Goal: Task Accomplishment & Management: Manage account settings

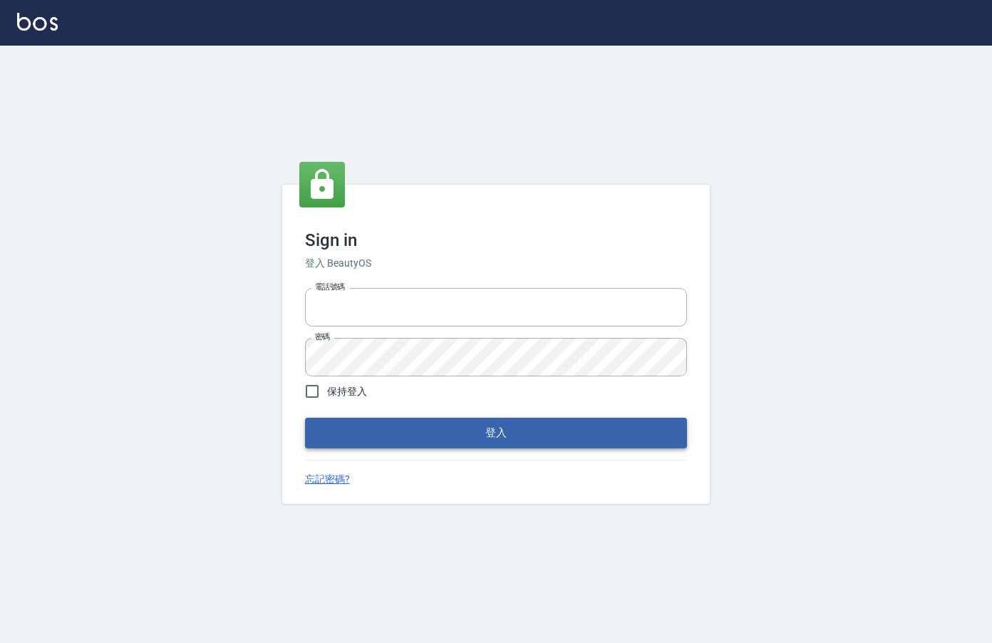
type input "0912850395"
click at [562, 427] on button "登入" at bounding box center [496, 433] width 382 height 30
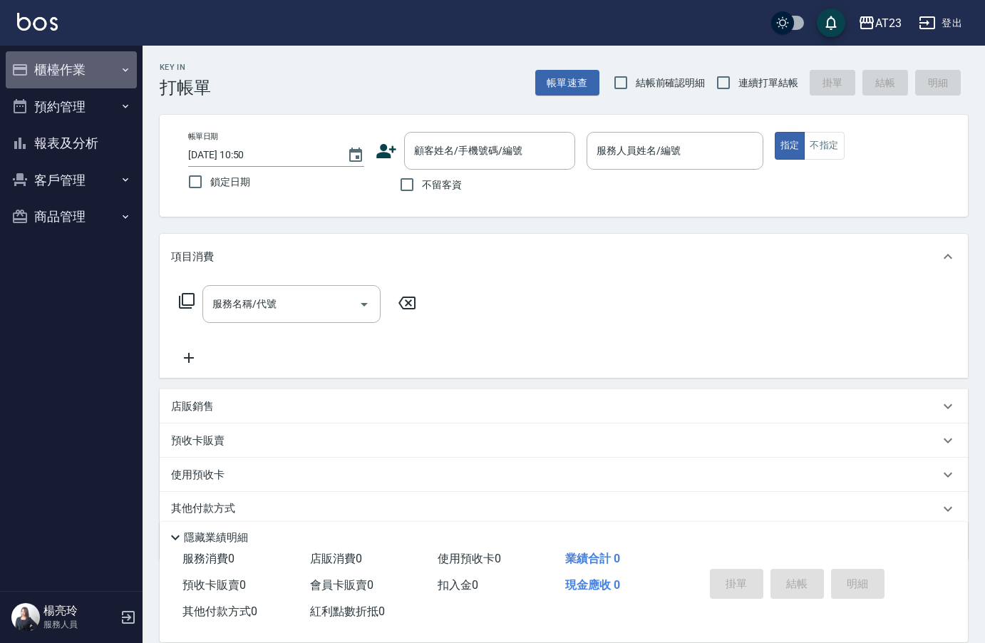
click at [88, 74] on button "櫃檯作業" at bounding box center [71, 69] width 131 height 37
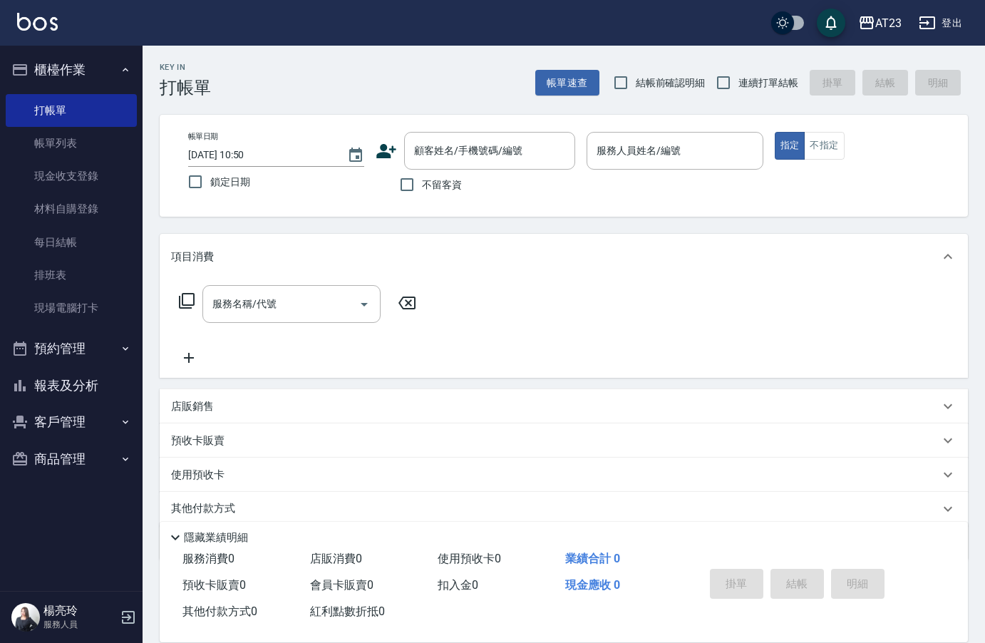
click at [69, 378] on button "報表及分析" at bounding box center [71, 385] width 131 height 37
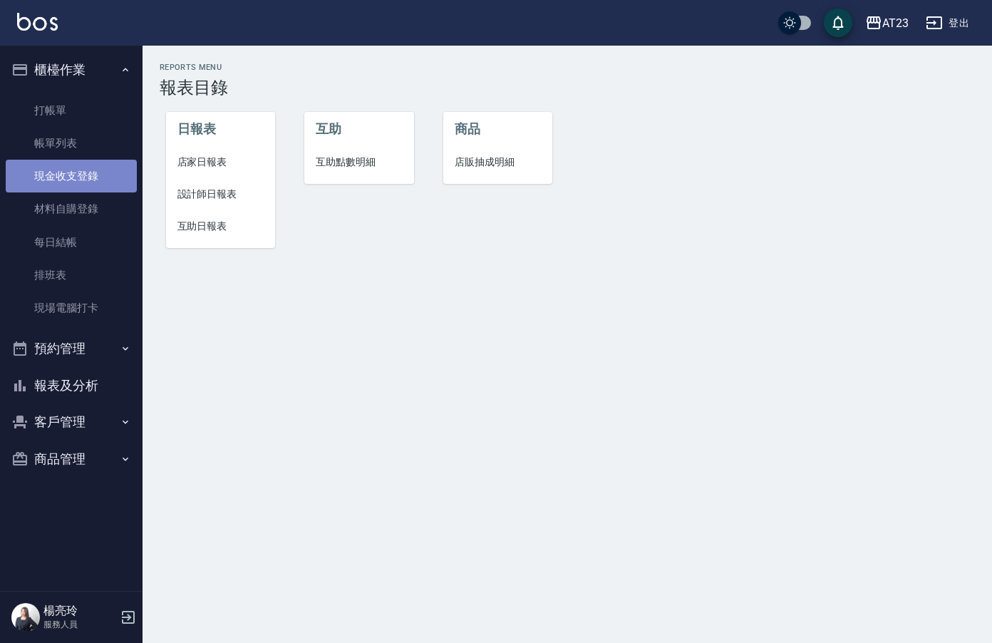
click at [105, 184] on link "現金收支登錄" at bounding box center [71, 176] width 131 height 33
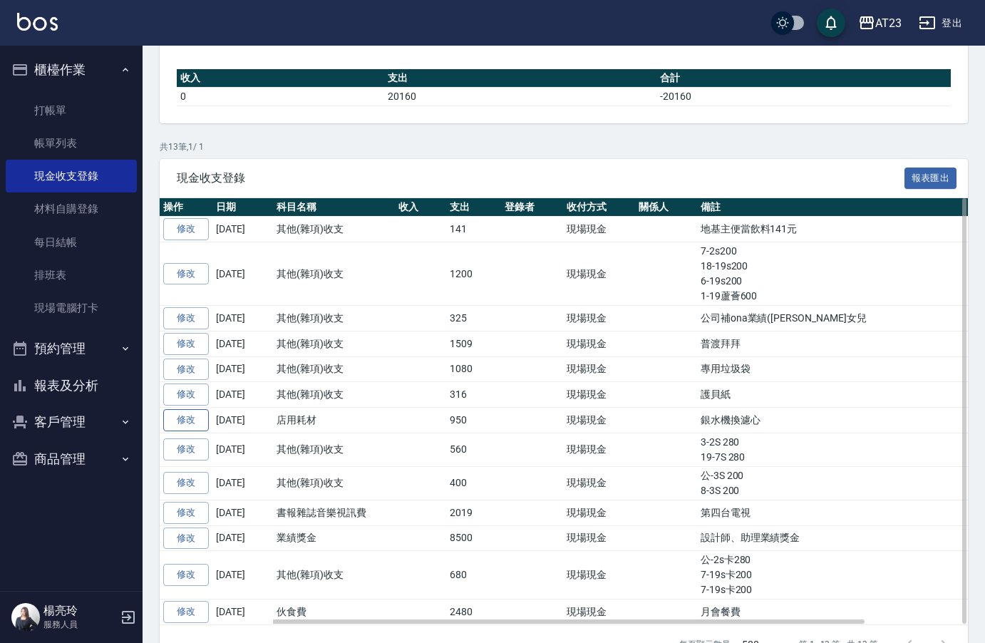
scroll to position [127, 0]
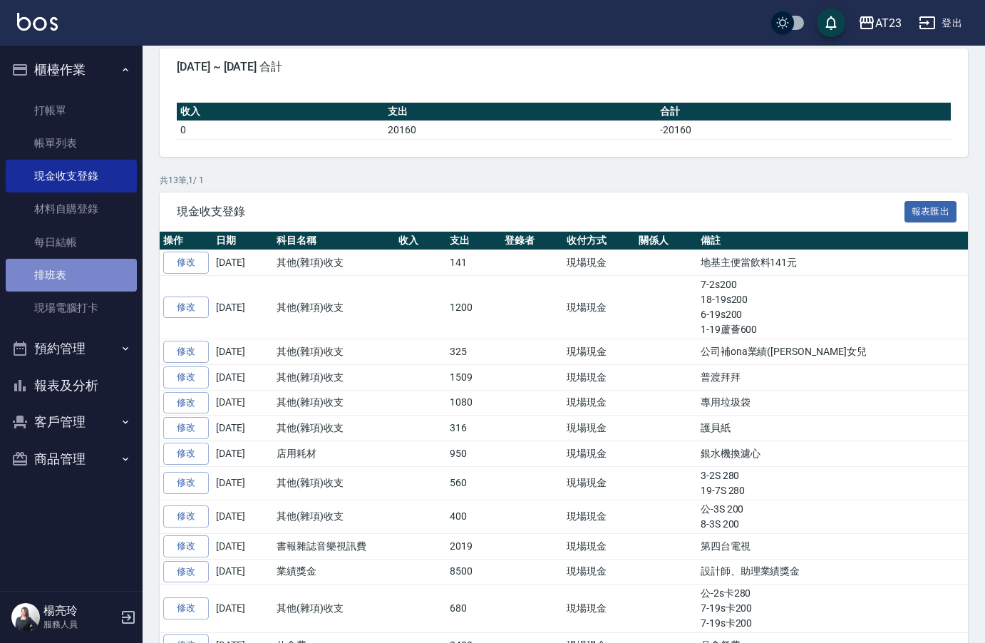
click at [68, 269] on link "排班表" at bounding box center [71, 275] width 131 height 33
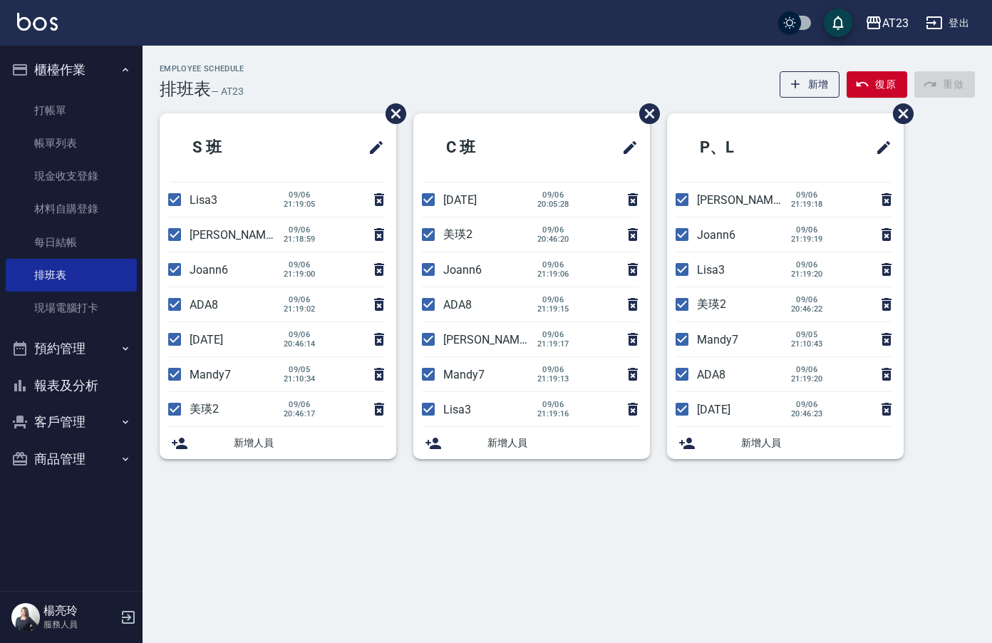
drag, startPoint x: 178, startPoint y: 200, endPoint x: 185, endPoint y: 222, distance: 22.3
click at [182, 201] on input "checkbox" at bounding box center [175, 200] width 30 height 30
checkbox input "false"
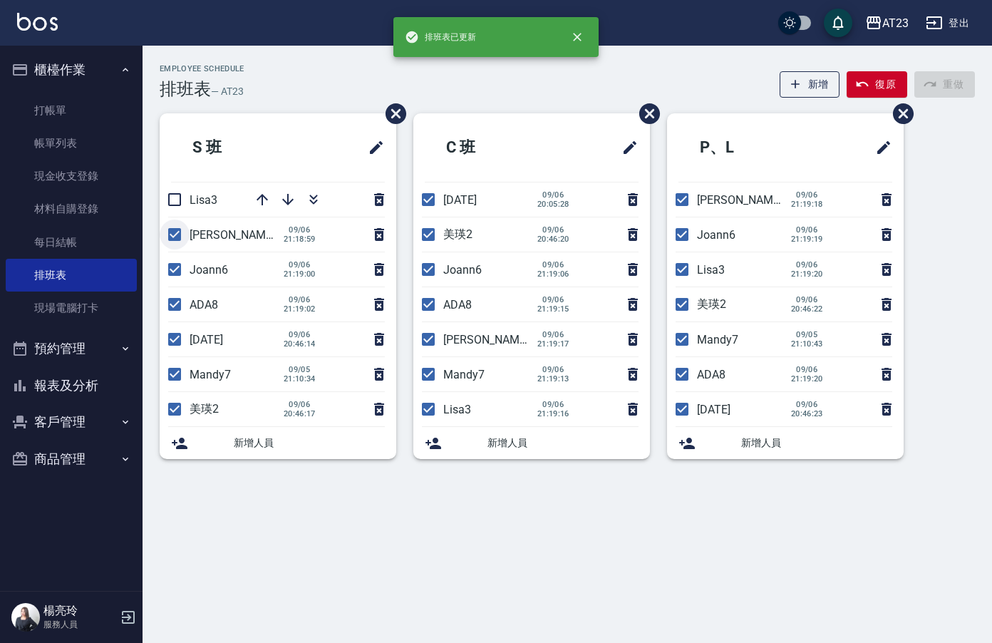
click at [178, 233] on input "checkbox" at bounding box center [175, 234] width 30 height 30
checkbox input "false"
click at [174, 311] on input "checkbox" at bounding box center [175, 304] width 30 height 30
checkbox input "false"
click at [175, 344] on input "checkbox" at bounding box center [175, 339] width 30 height 30
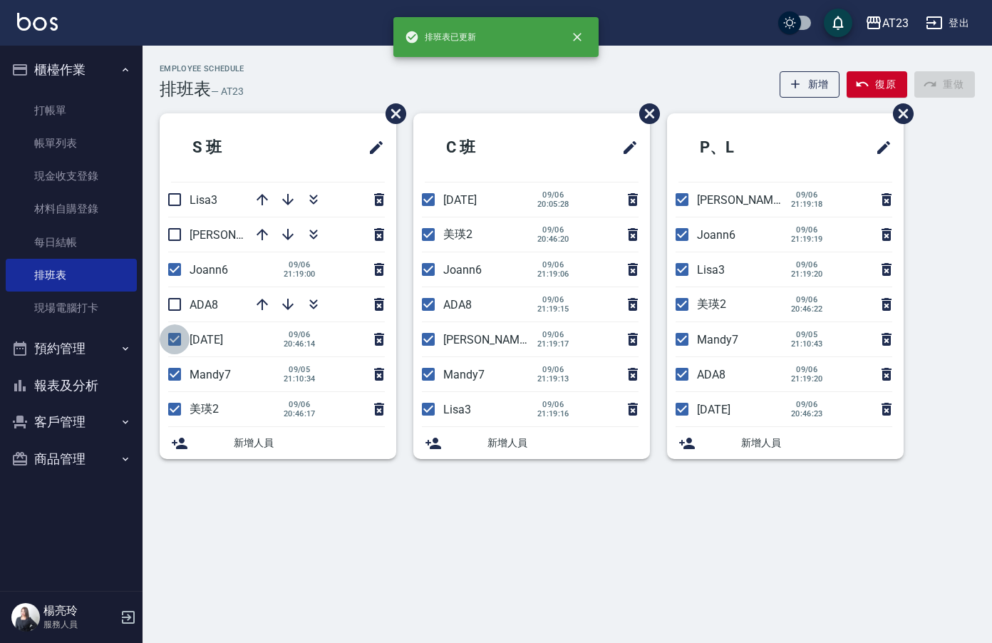
checkbox input "false"
click at [172, 372] on input "checkbox" at bounding box center [175, 374] width 30 height 30
checkbox input "false"
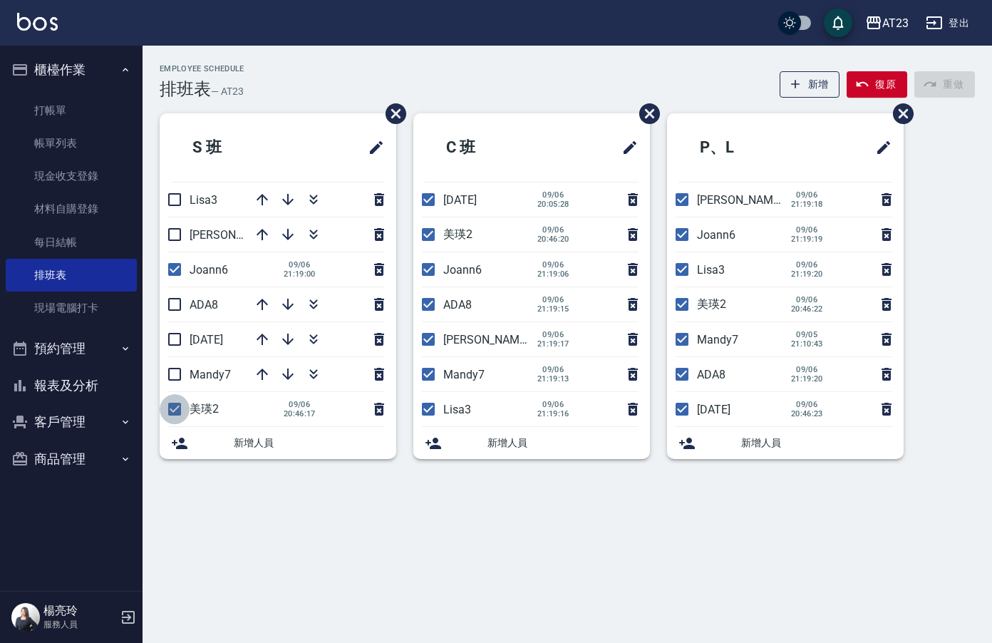
click at [180, 403] on input "checkbox" at bounding box center [175, 409] width 30 height 30
checkbox input "false"
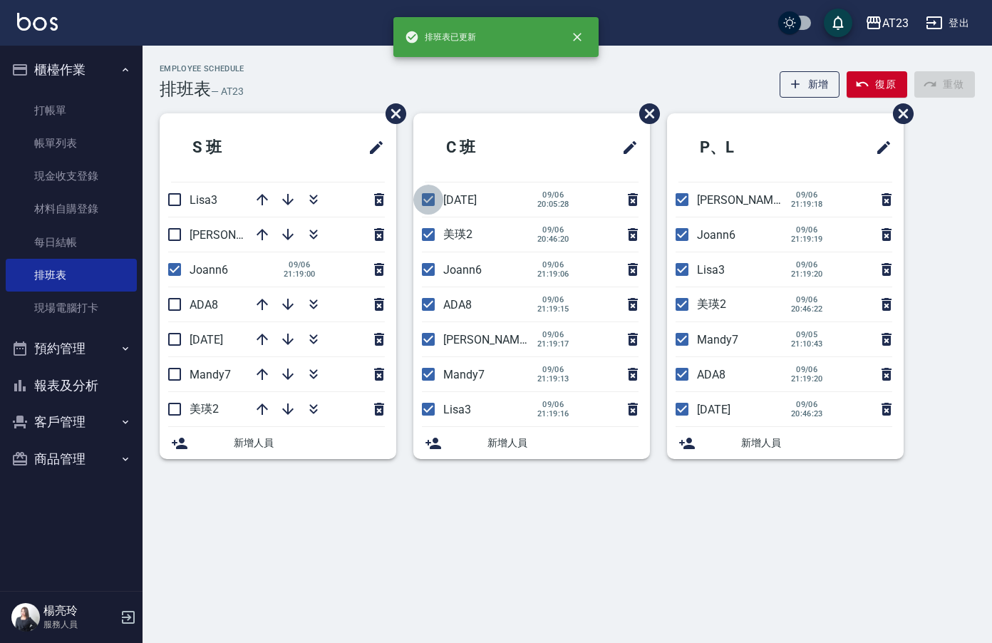
click at [428, 200] on input "checkbox" at bounding box center [428, 200] width 30 height 30
checkbox input "false"
click at [427, 240] on input "checkbox" at bounding box center [428, 234] width 30 height 30
checkbox input "false"
click at [426, 316] on input "checkbox" at bounding box center [428, 304] width 30 height 30
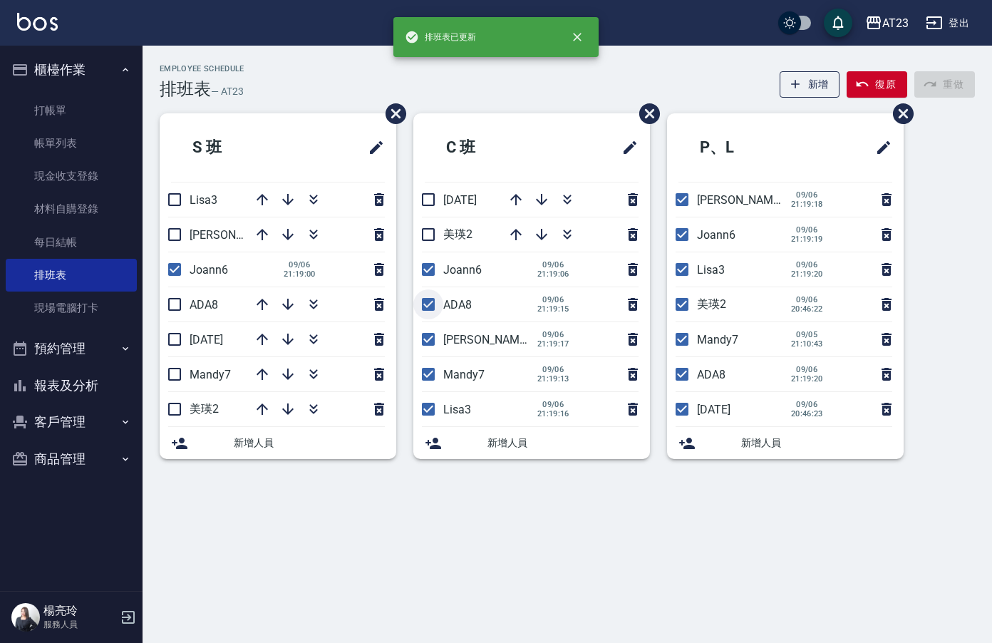
checkbox input "false"
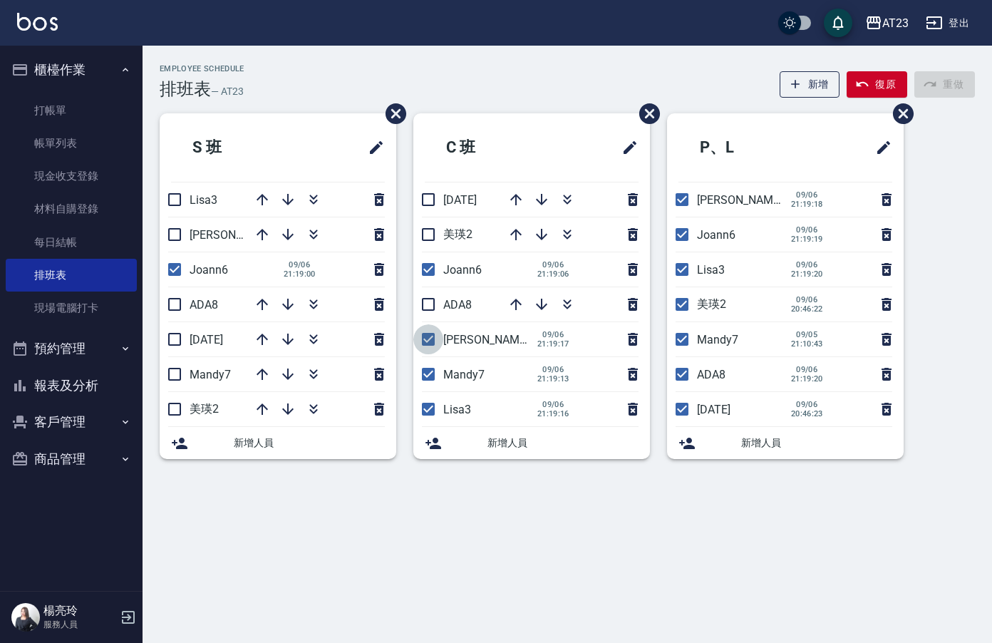
drag, startPoint x: 435, startPoint y: 343, endPoint x: 429, endPoint y: 376, distance: 33.4
click at [435, 344] on input "checkbox" at bounding box center [428, 339] width 30 height 30
checkbox input "false"
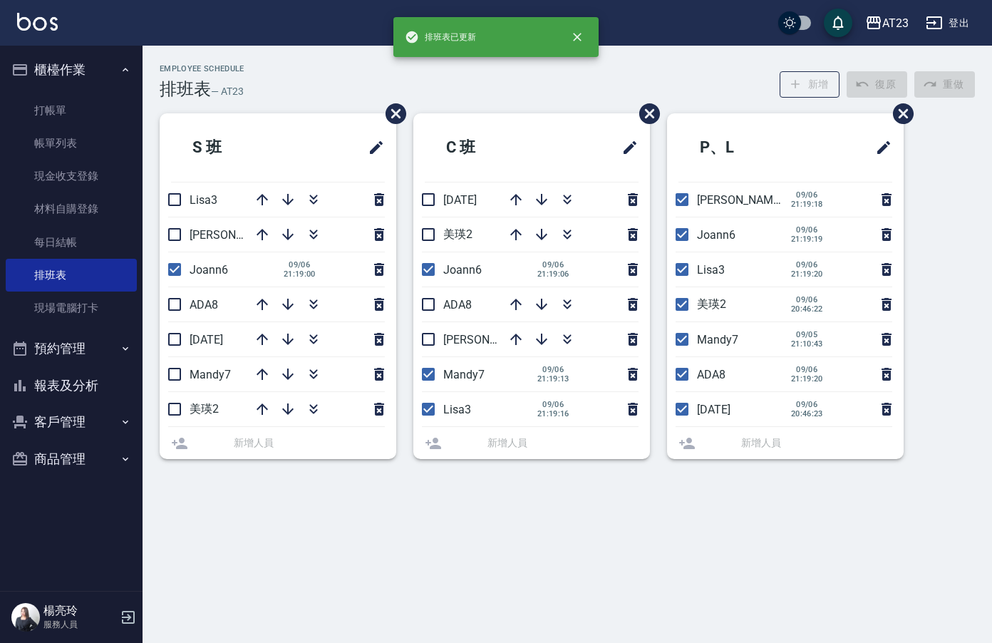
drag, startPoint x: 429, startPoint y: 376, endPoint x: 428, endPoint y: 409, distance: 32.8
click at [429, 379] on input "checkbox" at bounding box center [428, 374] width 30 height 30
checkbox input "false"
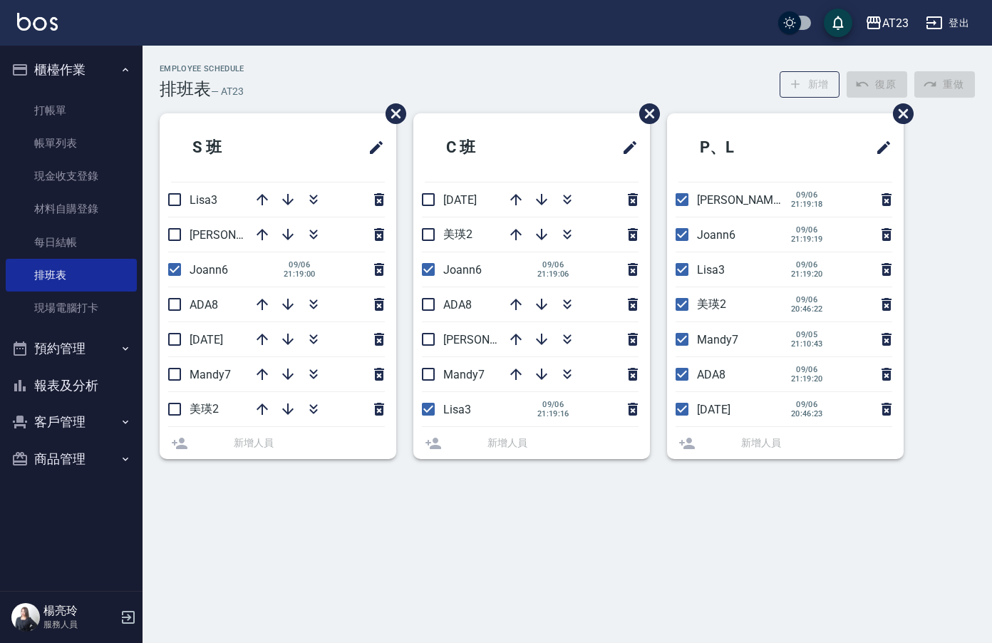
click at [426, 415] on li "Lisa3 [DATE] 21:19:16" at bounding box center [531, 409] width 237 height 34
click at [427, 413] on input "checkbox" at bounding box center [428, 409] width 30 height 30
checkbox input "false"
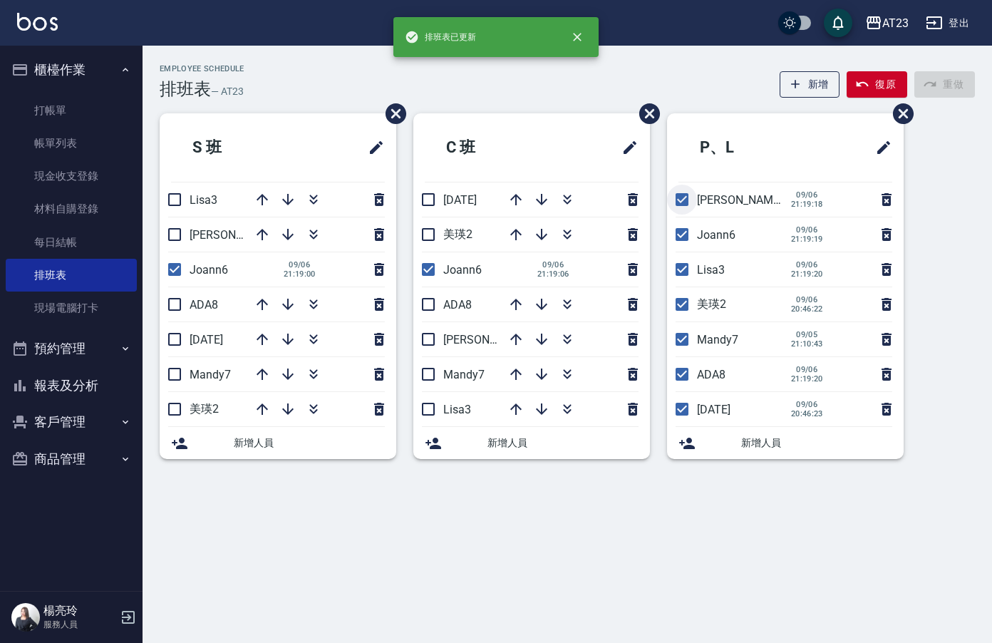
click at [683, 206] on input "checkbox" at bounding box center [682, 200] width 30 height 30
checkbox input "false"
click at [688, 234] on input "checkbox" at bounding box center [682, 234] width 30 height 30
click at [686, 231] on input "checkbox" at bounding box center [682, 234] width 30 height 30
checkbox input "true"
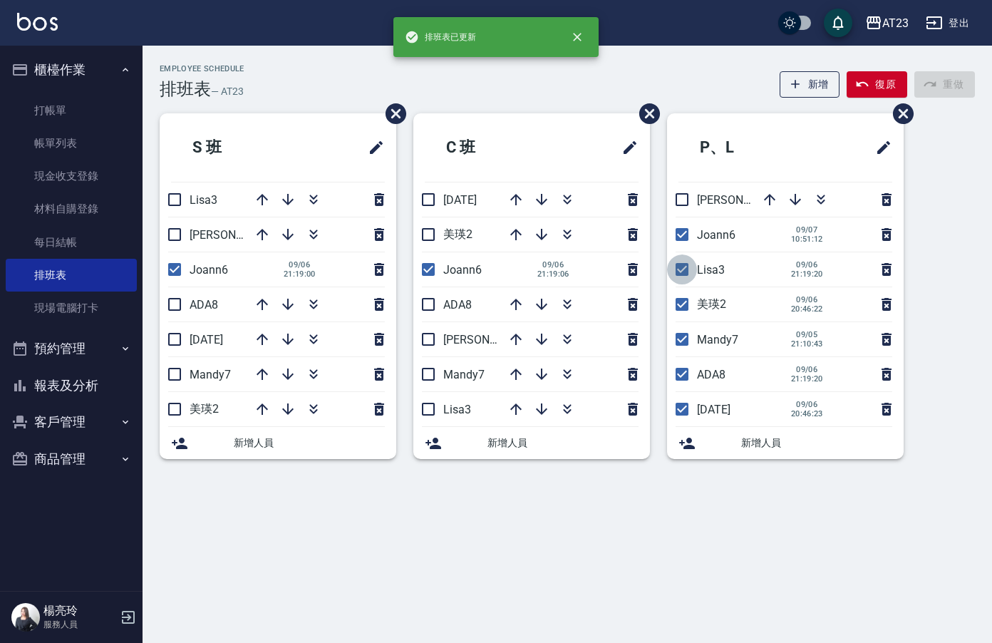
click at [680, 284] on input "checkbox" at bounding box center [682, 269] width 30 height 30
checkbox input "false"
drag, startPoint x: 680, startPoint y: 309, endPoint x: 690, endPoint y: 343, distance: 35.4
click at [680, 310] on input "checkbox" at bounding box center [682, 304] width 30 height 30
checkbox input "false"
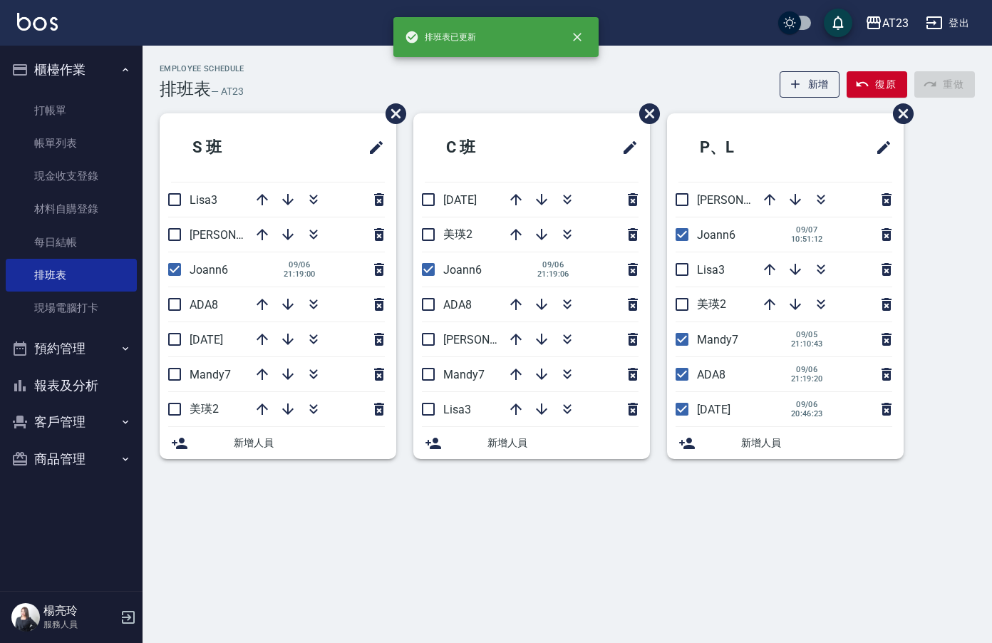
drag, startPoint x: 681, startPoint y: 343, endPoint x: 688, endPoint y: 350, distance: 9.1
click at [682, 345] on input "checkbox" at bounding box center [682, 339] width 30 height 30
checkbox input "false"
click at [682, 380] on input "checkbox" at bounding box center [682, 374] width 30 height 30
checkbox input "false"
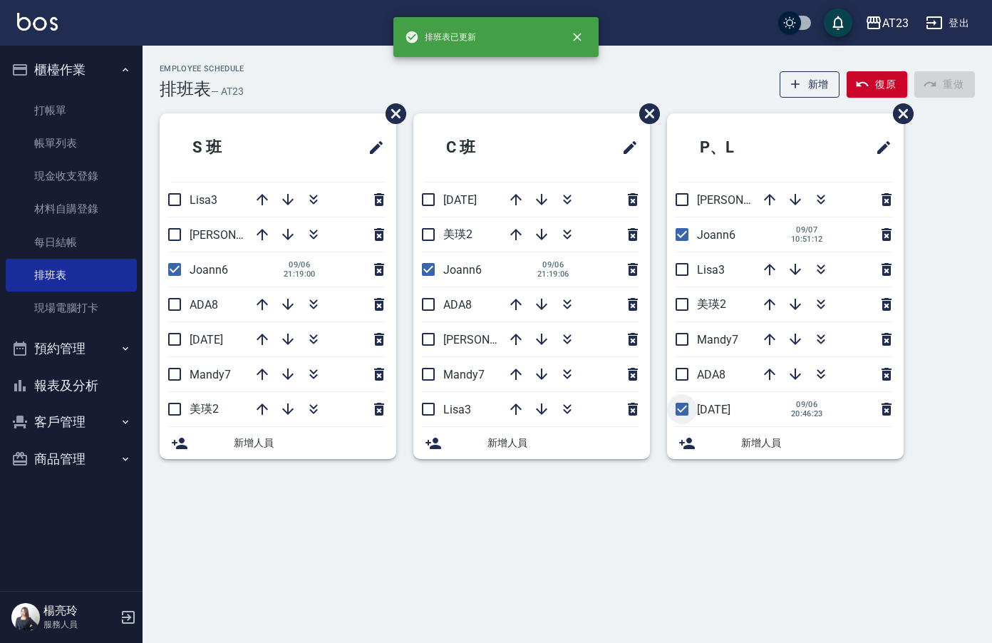
click at [683, 405] on li "[DATE] [DATE] 20:46:23" at bounding box center [785, 409] width 237 height 34
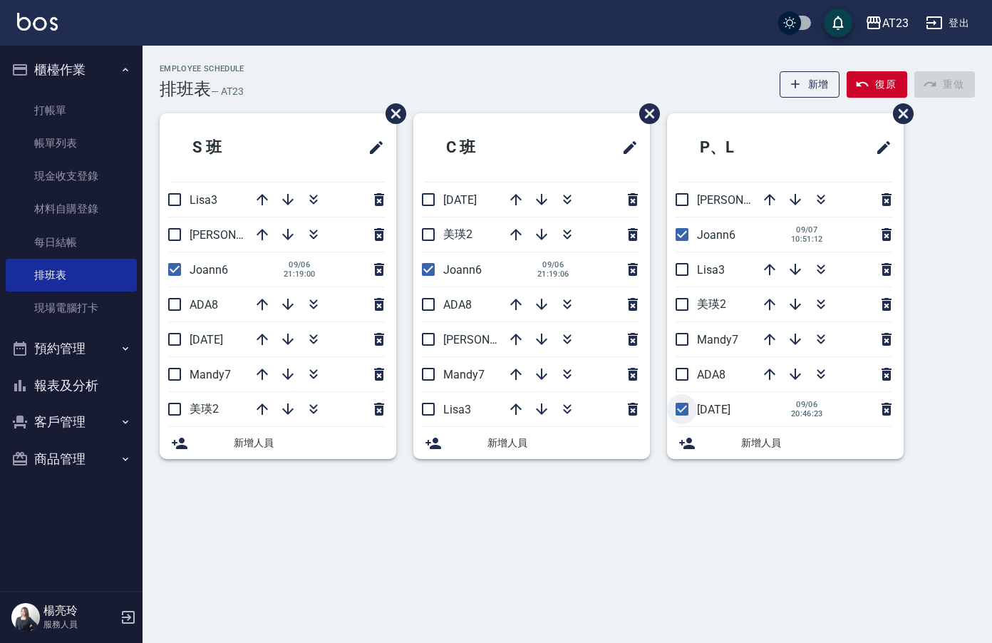
click at [690, 413] on input "checkbox" at bounding box center [682, 409] width 30 height 30
checkbox input "false"
